Goal: Task Accomplishment & Management: Manage account settings

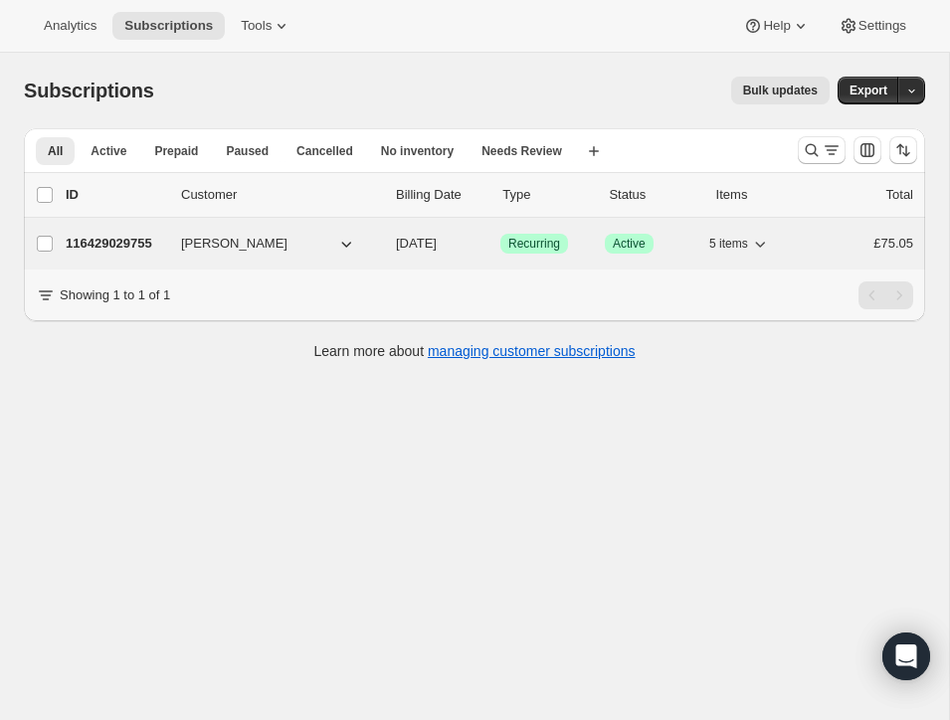
click at [134, 234] on p "116429029755" at bounding box center [115, 244] width 99 height 20
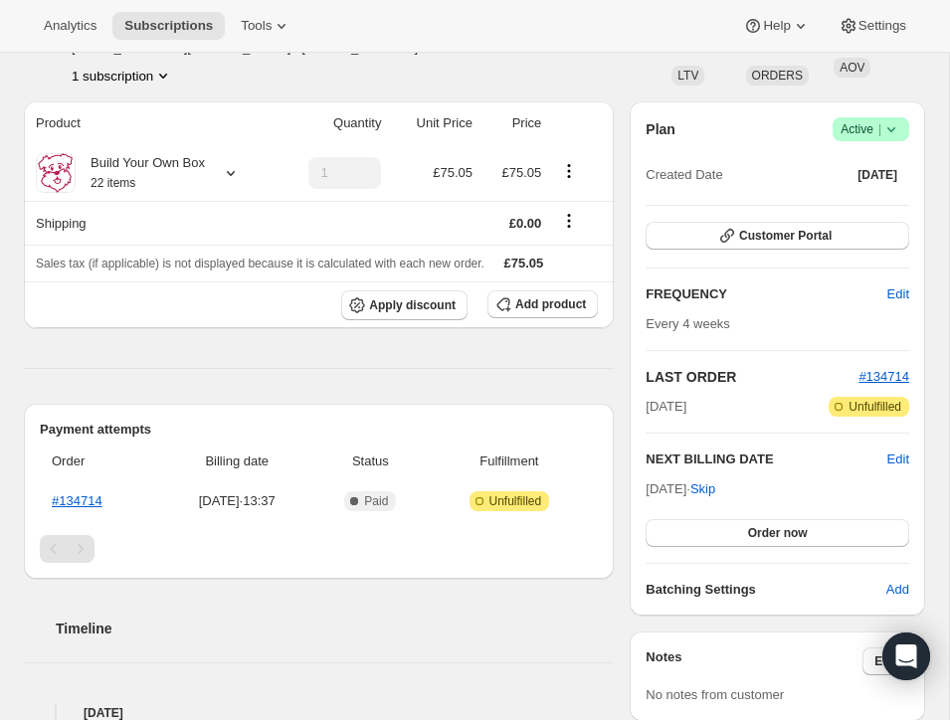
scroll to position [151, 0]
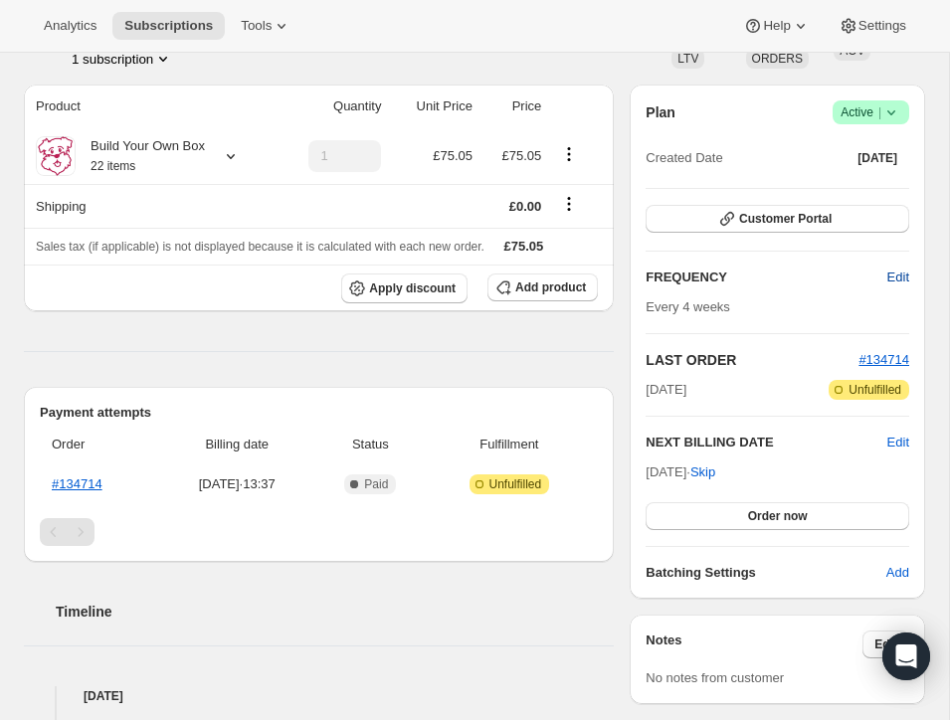
click at [893, 273] on span "Edit" at bounding box center [898, 278] width 22 height 20
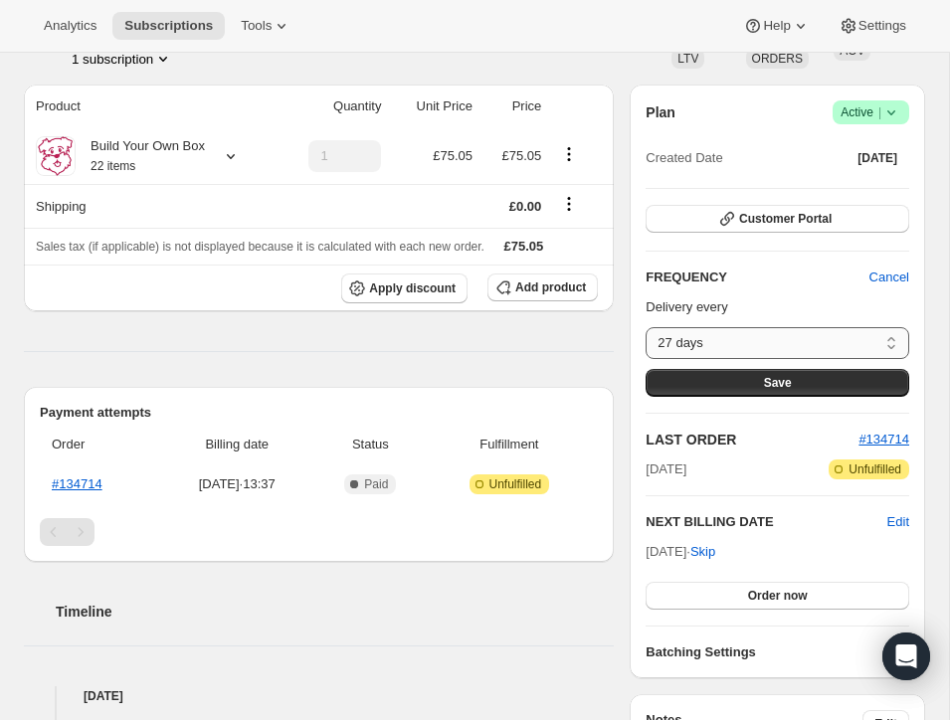
click at [891, 336] on select "27 days 28 days 29 days 30 days 31 days 32 days 33 days 34 days 35 days 36 days…" at bounding box center [777, 343] width 264 height 32
select select "DAY#31"
click at [798, 374] on button "Save" at bounding box center [777, 383] width 264 height 28
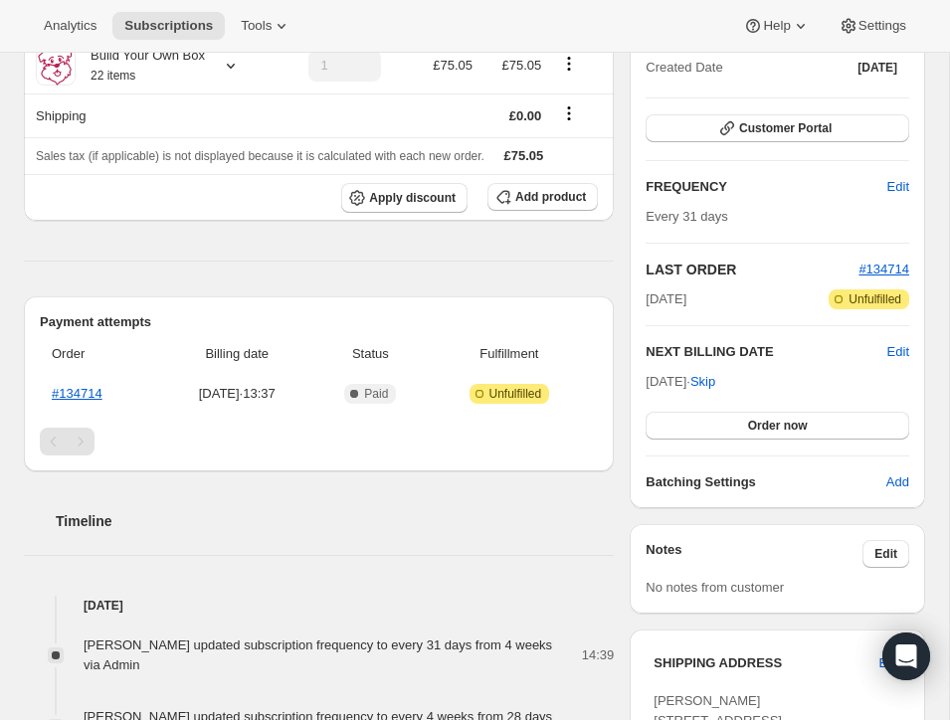
scroll to position [348, 0]
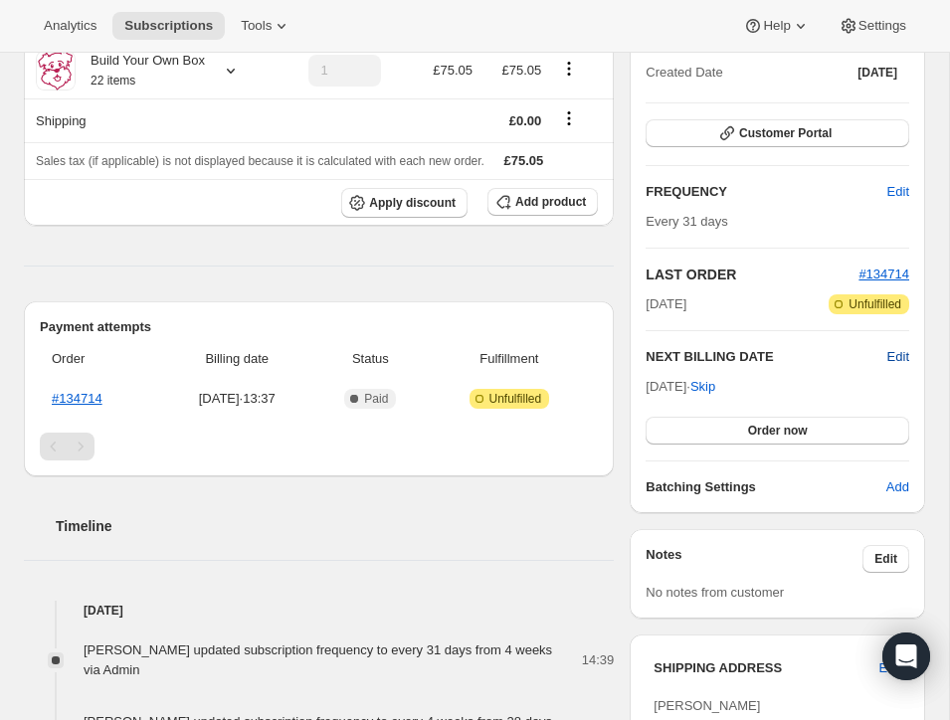
click at [894, 352] on span "Edit" at bounding box center [898, 357] width 22 height 20
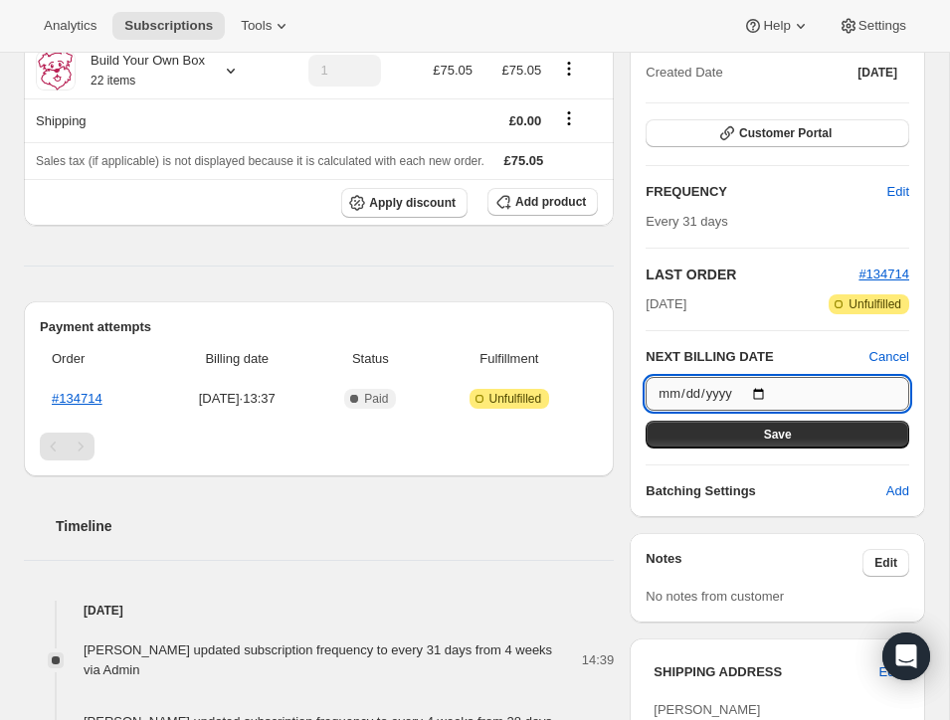
click at [766, 393] on input "[DATE]" at bounding box center [777, 394] width 264 height 34
type input "[DATE]"
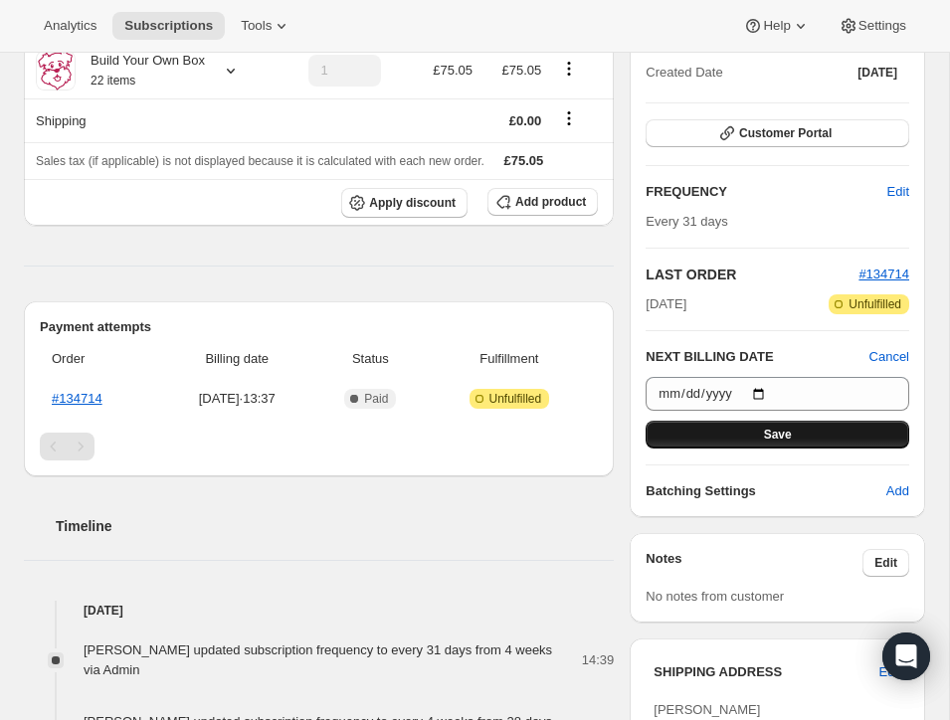
click at [840, 425] on button "Save" at bounding box center [777, 435] width 264 height 28
